Goal: Transaction & Acquisition: Purchase product/service

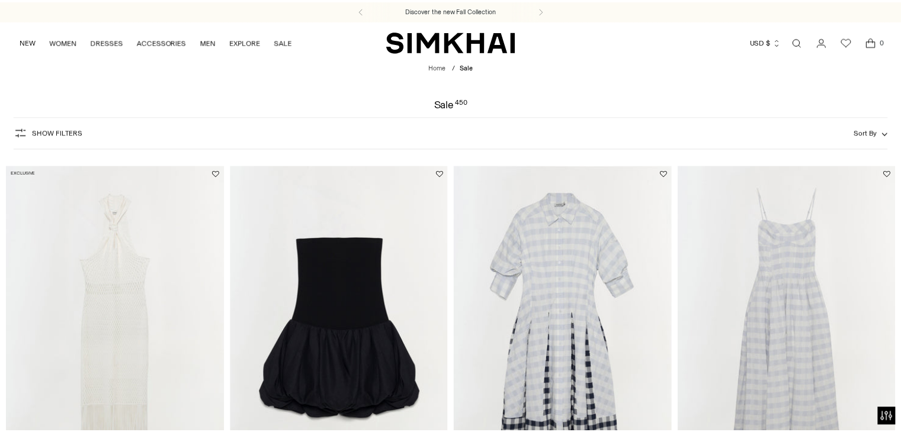
scroll to position [94, 0]
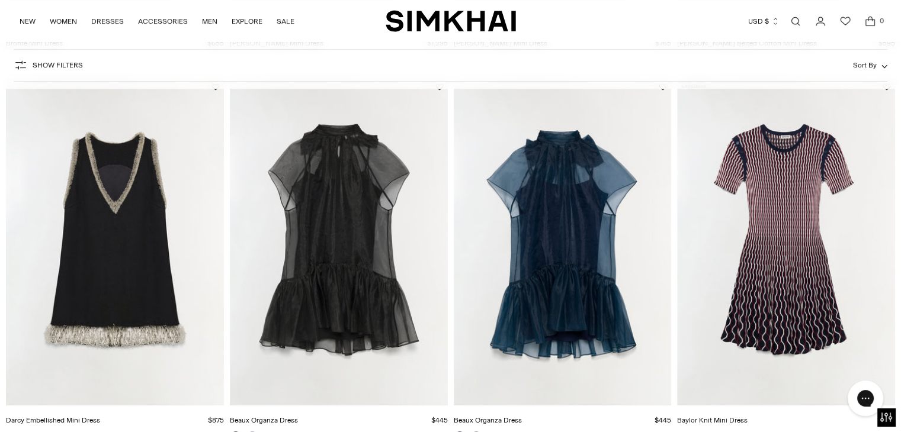
drag, startPoint x: 0, startPoint y: 0, endPoint x: 904, endPoint y: 92, distance: 908.8
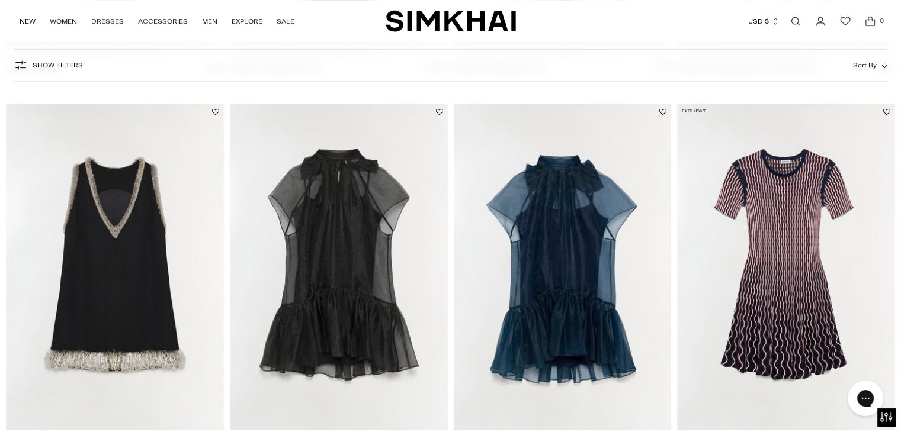
click at [0, 0] on img "Darcy Embellished Mini Dress" at bounding box center [0, 0] width 0 height 0
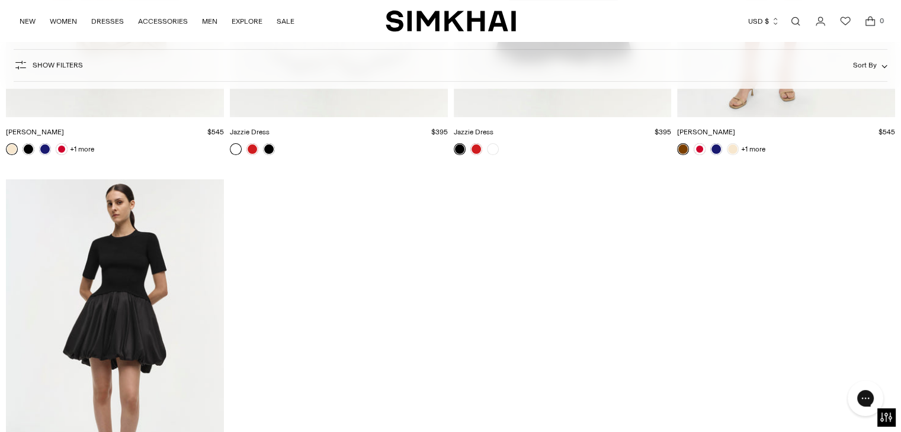
scroll to position [4759, 0]
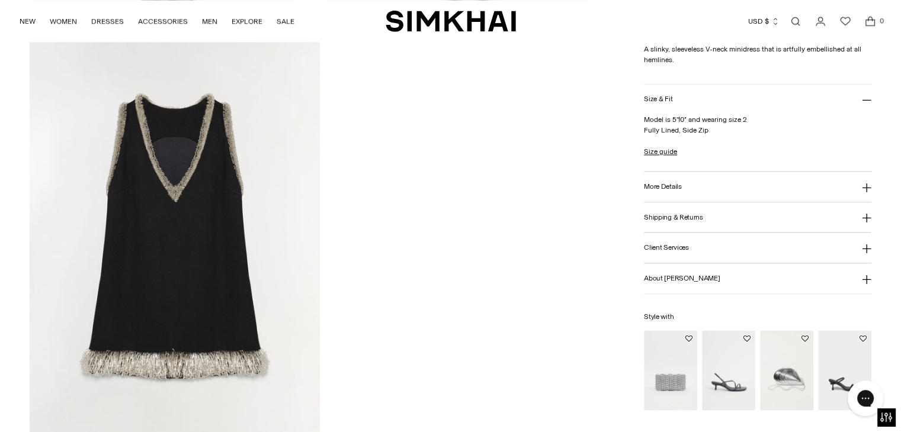
scroll to position [1392, 0]
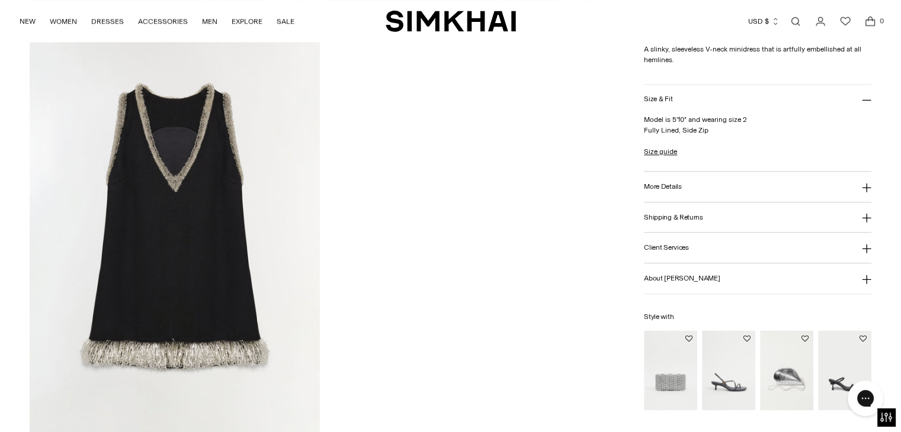
click at [184, 287] on img at bounding box center [175, 229] width 290 height 435
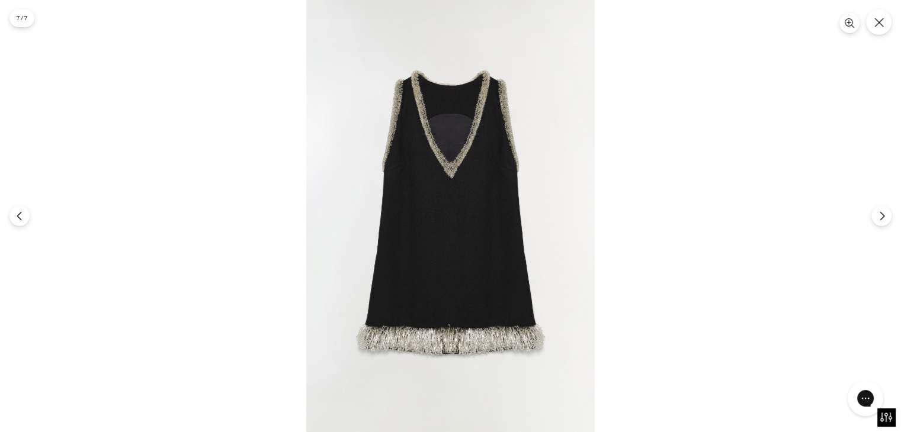
click at [424, 161] on img at bounding box center [450, 216] width 288 height 432
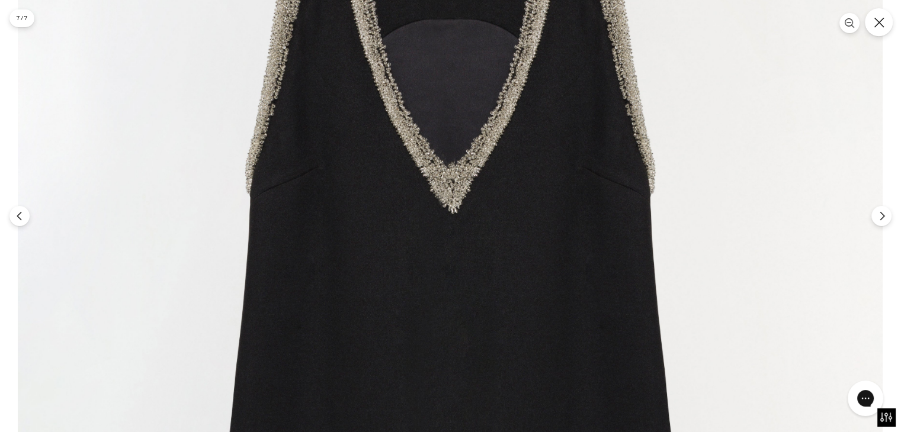
click at [881, 22] on icon "Close" at bounding box center [878, 22] width 11 height 11
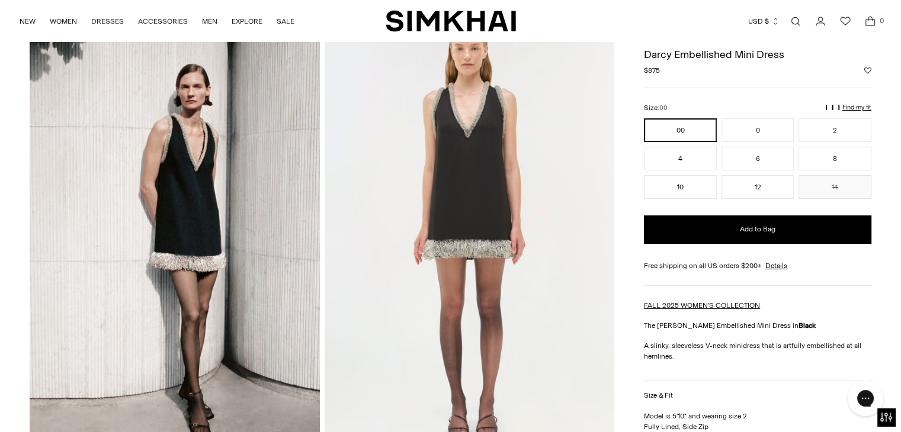
scroll to position [28, 0]
